Goal: Transaction & Acquisition: Purchase product/service

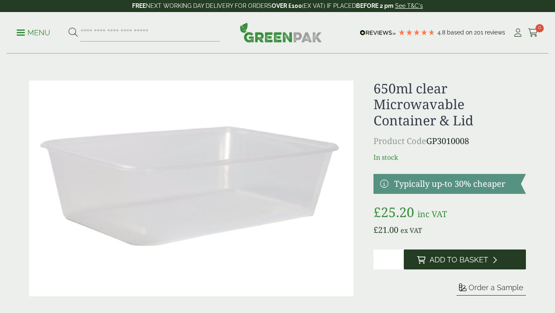
click at [468, 261] on span "Add to Basket" at bounding box center [459, 260] width 59 height 9
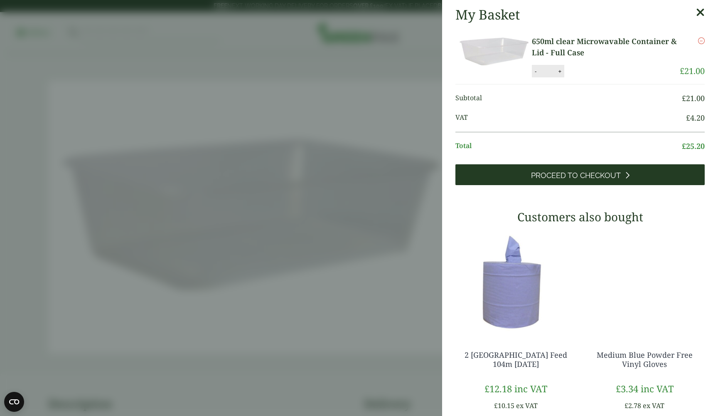
click at [555, 176] on span "Proceed to Checkout" at bounding box center [576, 175] width 90 height 9
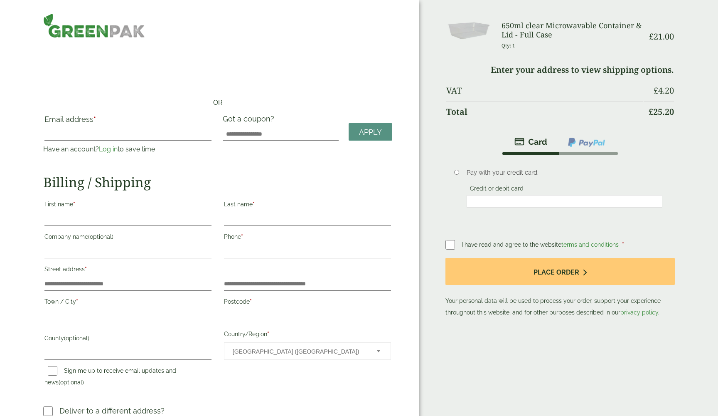
click at [110, 150] on link "Log in" at bounding box center [108, 149] width 19 height 8
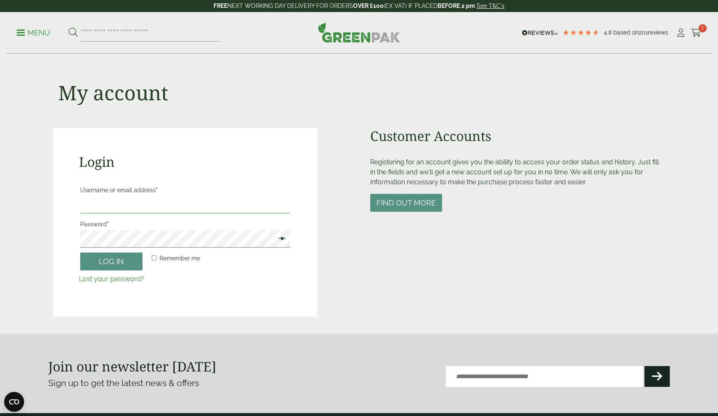
type input "**********"
click at [111, 261] on button "Log in" at bounding box center [111, 261] width 62 height 18
click at [103, 260] on button "Log in" at bounding box center [111, 261] width 62 height 18
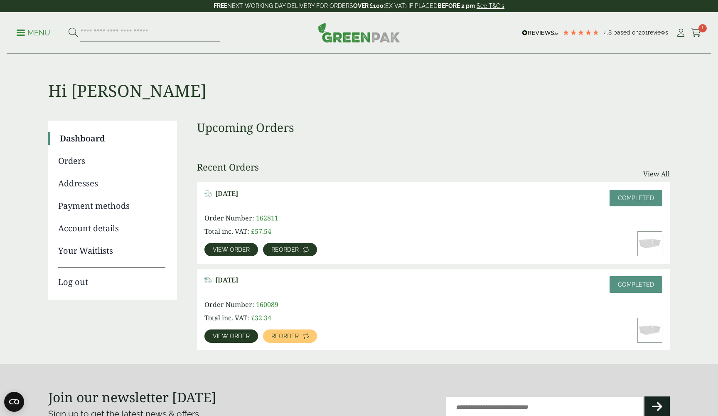
click at [295, 247] on span "Reorder" at bounding box center [284, 249] width 27 height 6
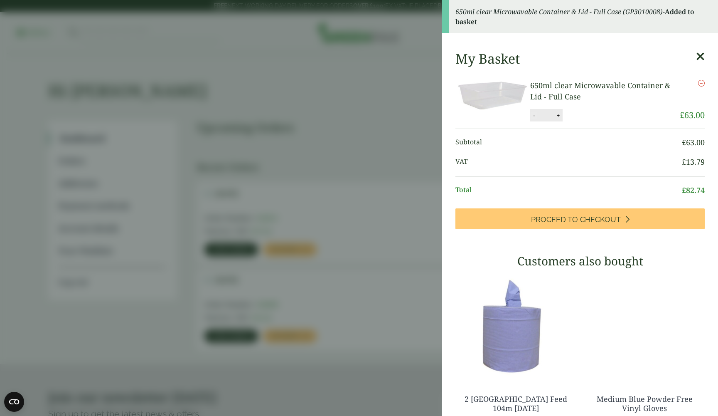
click at [534, 116] on button "-" at bounding box center [534, 115] width 7 height 7
type input "*"
click at [578, 110] on button "Update" at bounding box center [585, 115] width 42 height 12
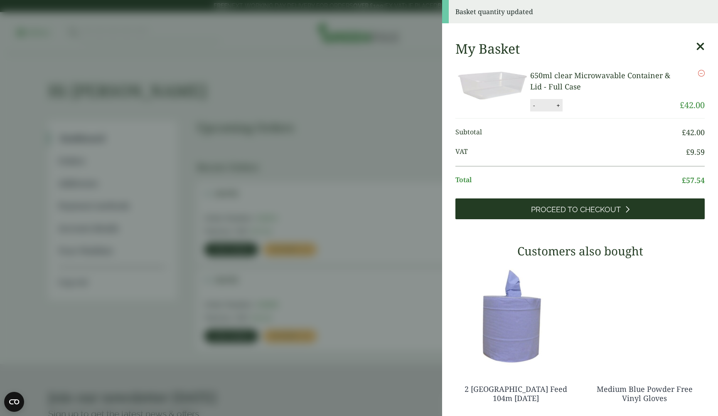
click at [571, 210] on span "Proceed to Checkout" at bounding box center [576, 209] width 90 height 9
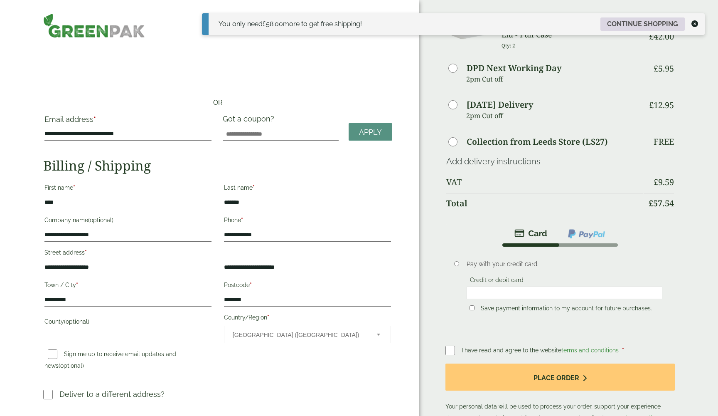
click at [620, 28] on link "Continue shopping" at bounding box center [643, 23] width 84 height 13
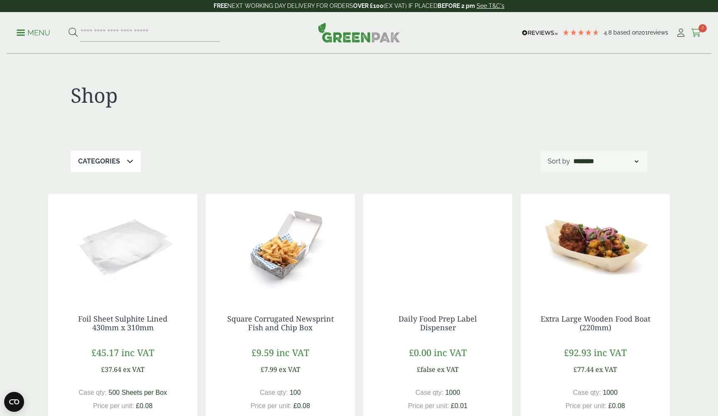
click at [698, 29] on icon at bounding box center [696, 33] width 10 height 8
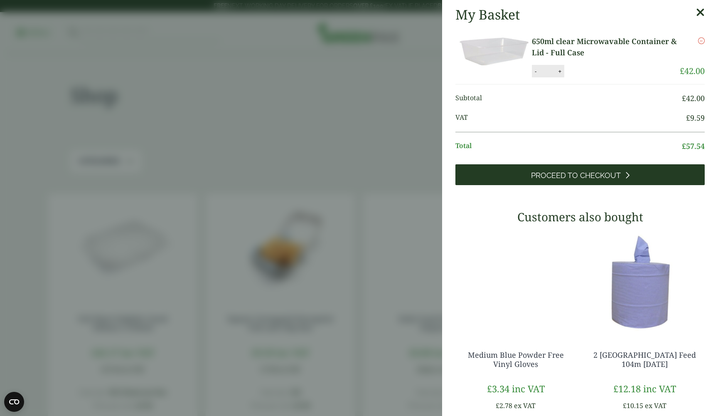
click at [593, 170] on link "Proceed to Checkout" at bounding box center [580, 174] width 249 height 21
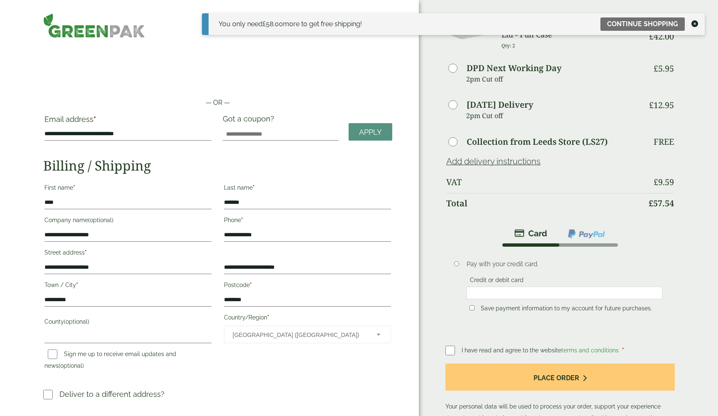
click at [697, 26] on icon at bounding box center [695, 23] width 7 height 7
